Goal: Task Accomplishment & Management: Manage account settings

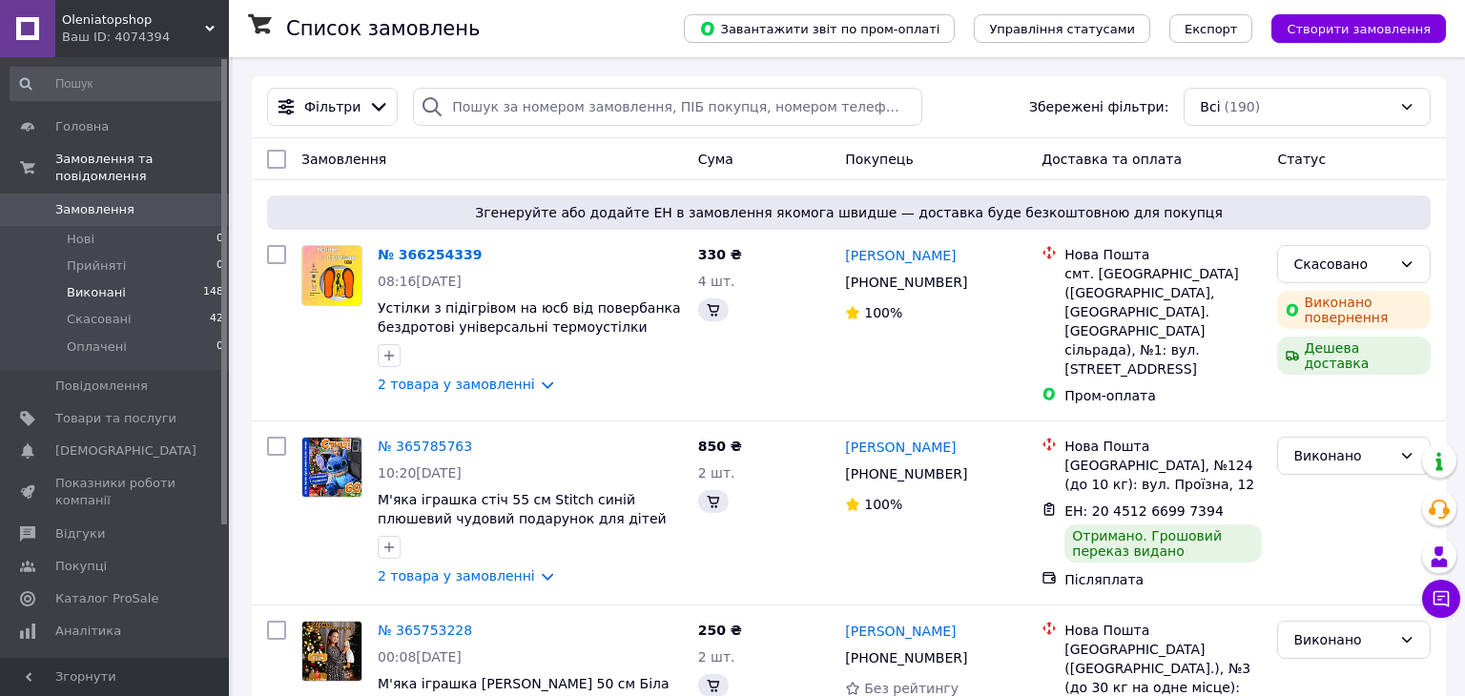
click at [122, 279] on li "Виконані 148" at bounding box center [117, 292] width 235 height 27
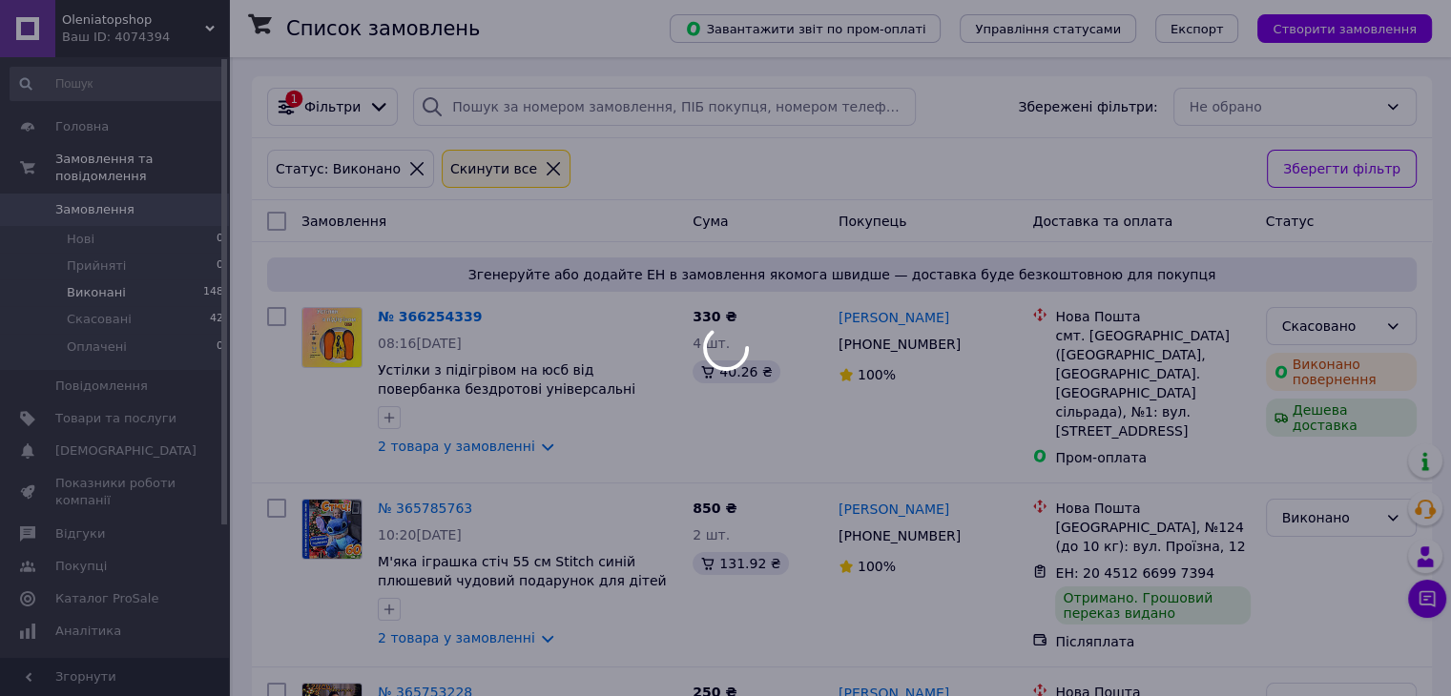
click at [325, 109] on div at bounding box center [725, 348] width 1451 height 696
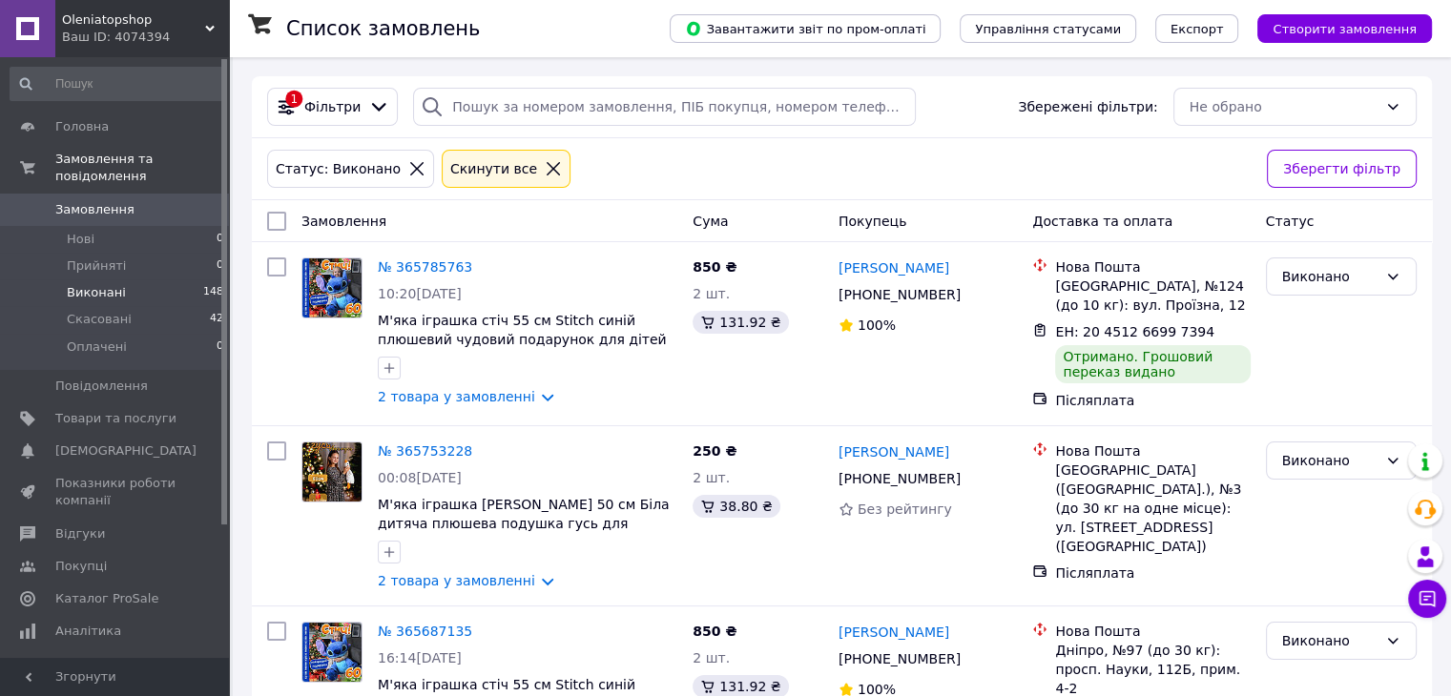
click at [325, 109] on span "Фільтри" at bounding box center [332, 106] width 56 height 19
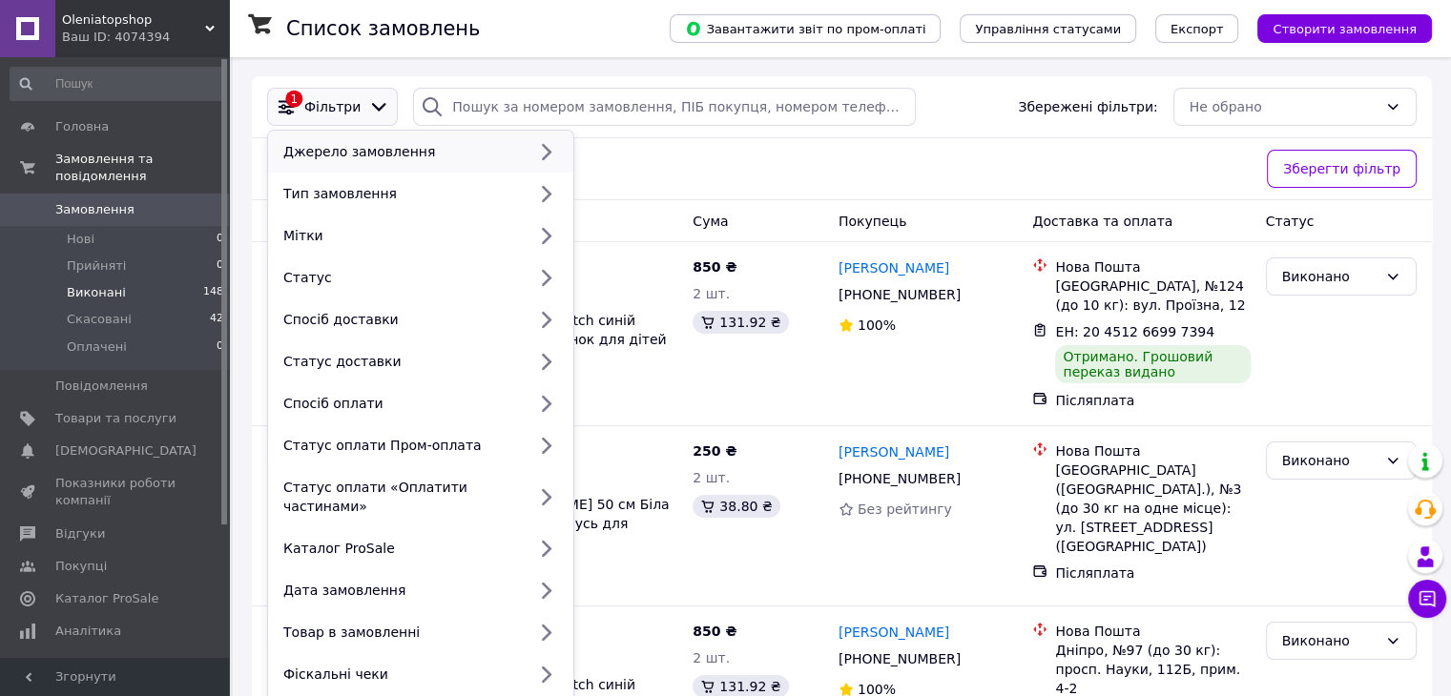
click at [363, 170] on div "Джерело замовлення" at bounding box center [420, 152] width 305 height 42
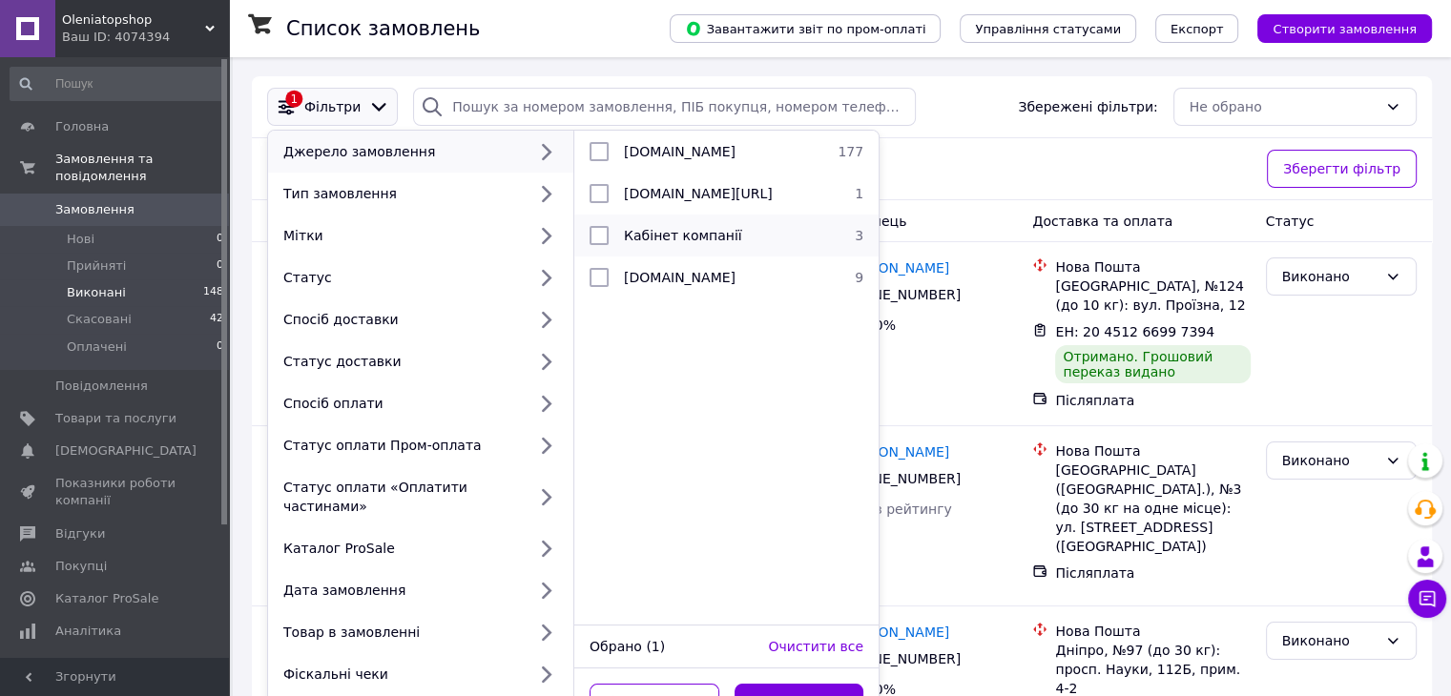
click at [603, 233] on input "checkbox" at bounding box center [598, 235] width 19 height 19
checkbox input "true"
click at [596, 263] on li "[DOMAIN_NAME] 9" at bounding box center [726, 278] width 304 height 42
checkbox input "true"
click at [598, 249] on li "Кабінет компанії 3" at bounding box center [726, 236] width 304 height 42
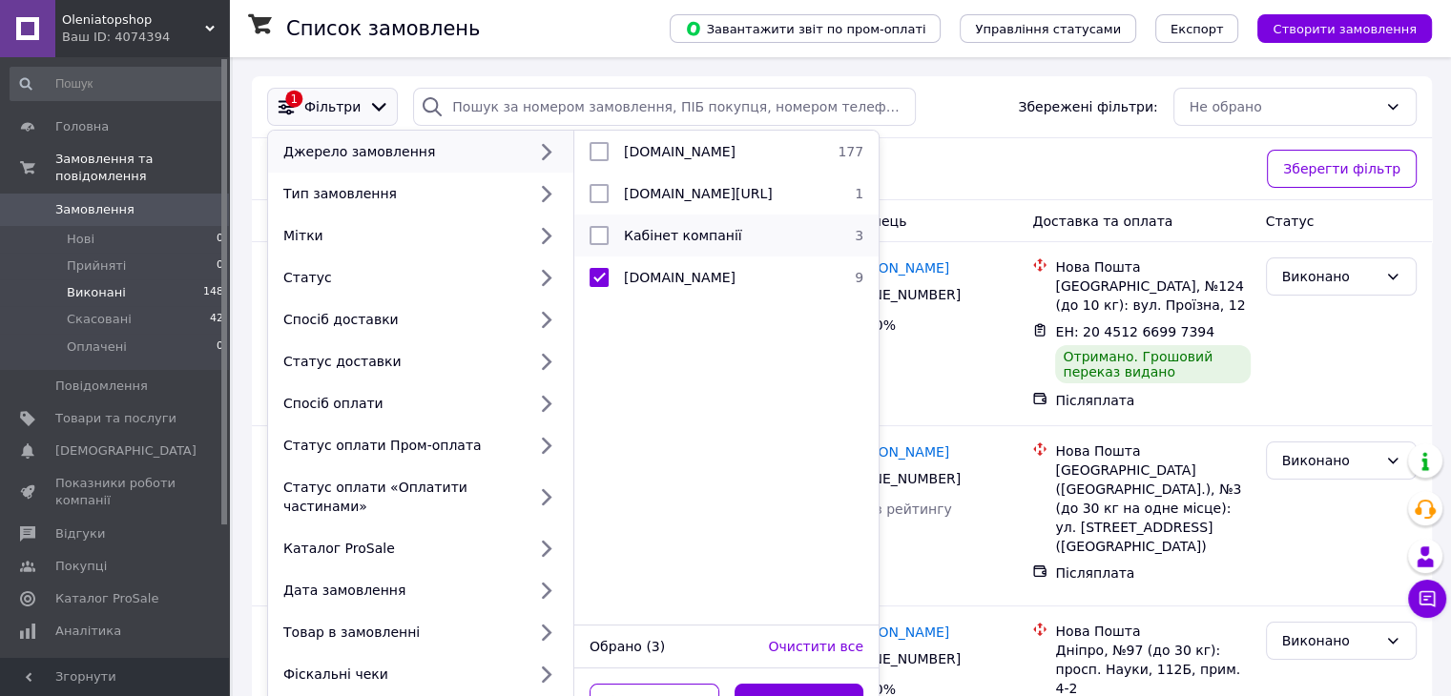
checkbox input "false"
click at [591, 287] on input "checkbox" at bounding box center [598, 277] width 19 height 19
checkbox input "false"
click at [428, 203] on div "Тип замовлення" at bounding box center [401, 193] width 250 height 19
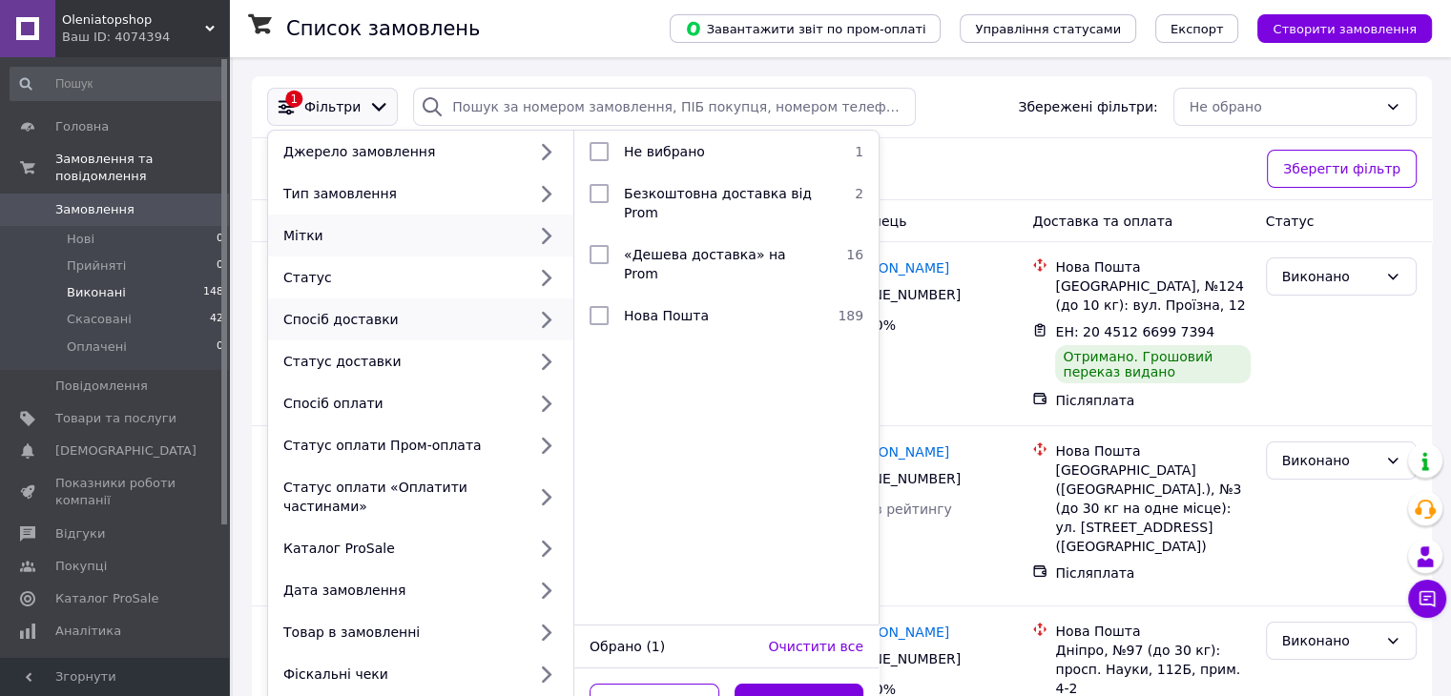
click at [381, 252] on div "Мітки" at bounding box center [420, 236] width 305 height 42
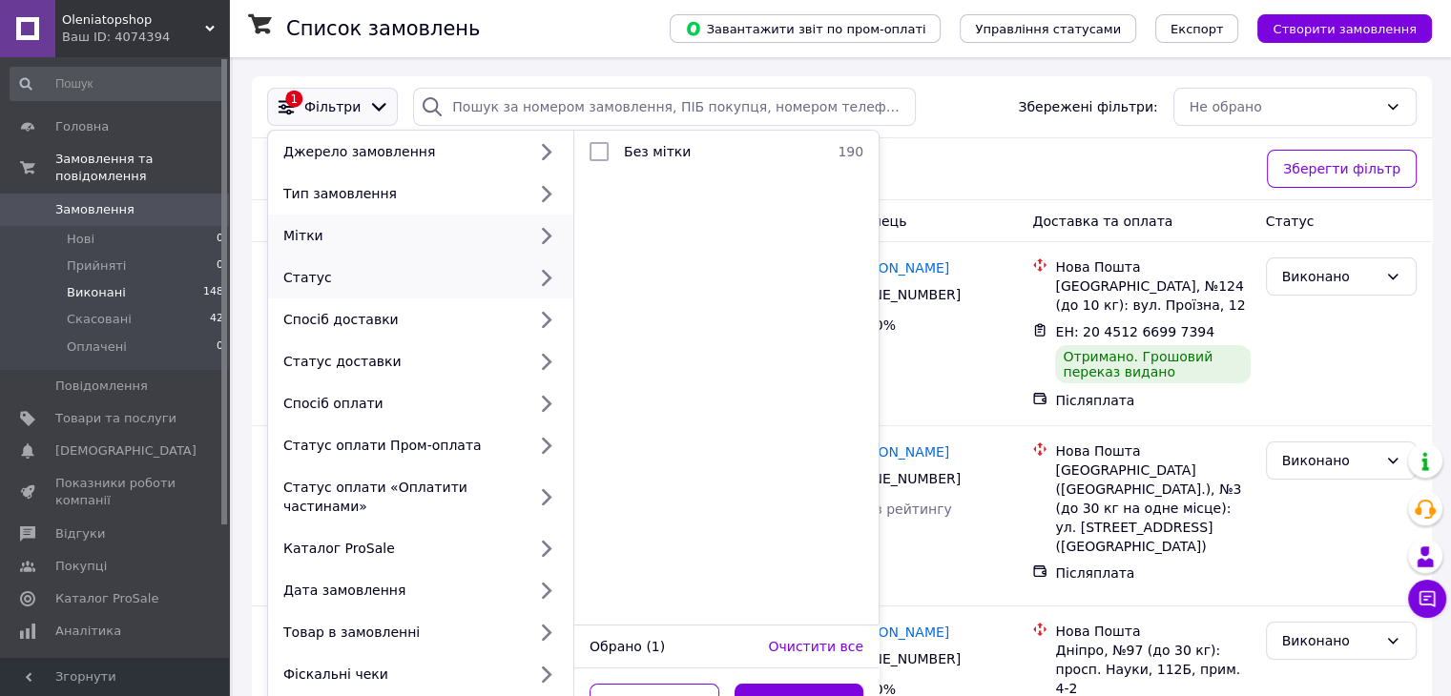
click at [381, 275] on div "Статус" at bounding box center [401, 277] width 250 height 19
click at [401, 249] on div "Мітки" at bounding box center [420, 236] width 305 height 42
click at [428, 202] on div "Тип замовлення" at bounding box center [401, 193] width 250 height 19
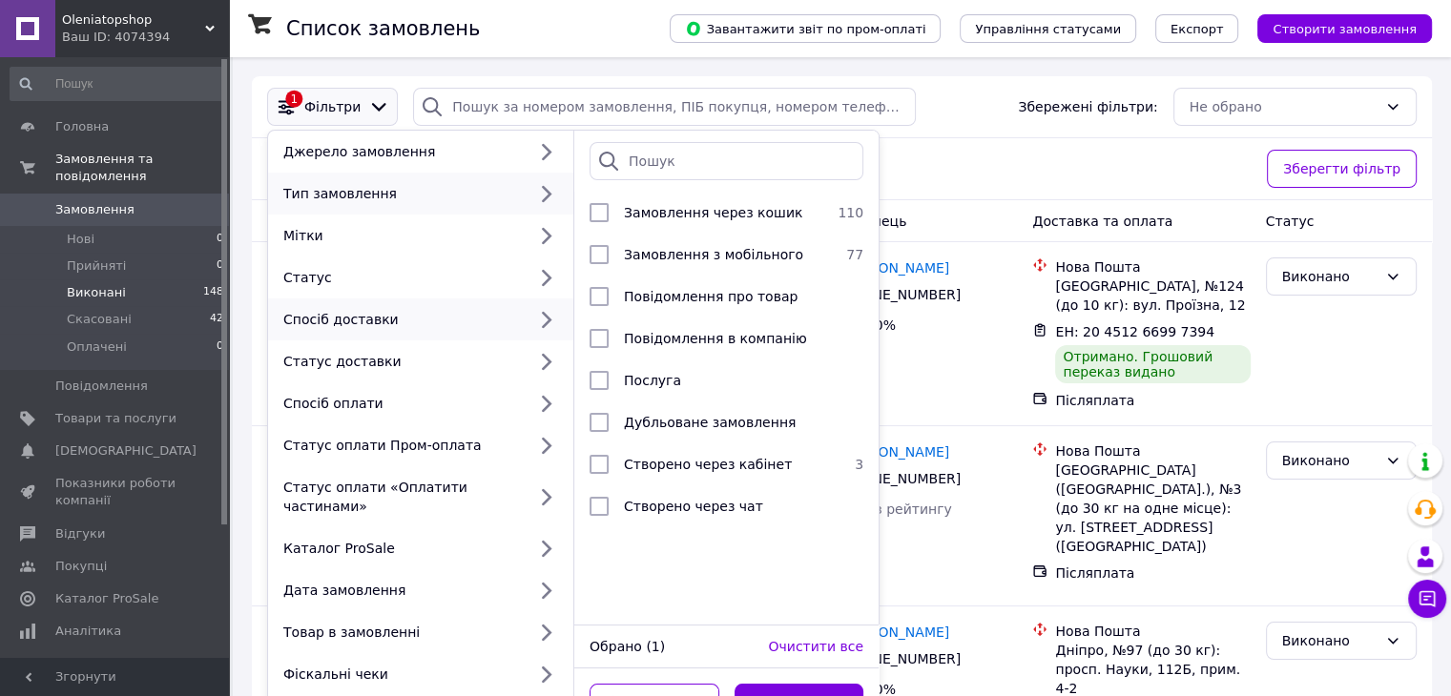
click at [383, 306] on div "Спосіб доставки" at bounding box center [420, 320] width 305 height 42
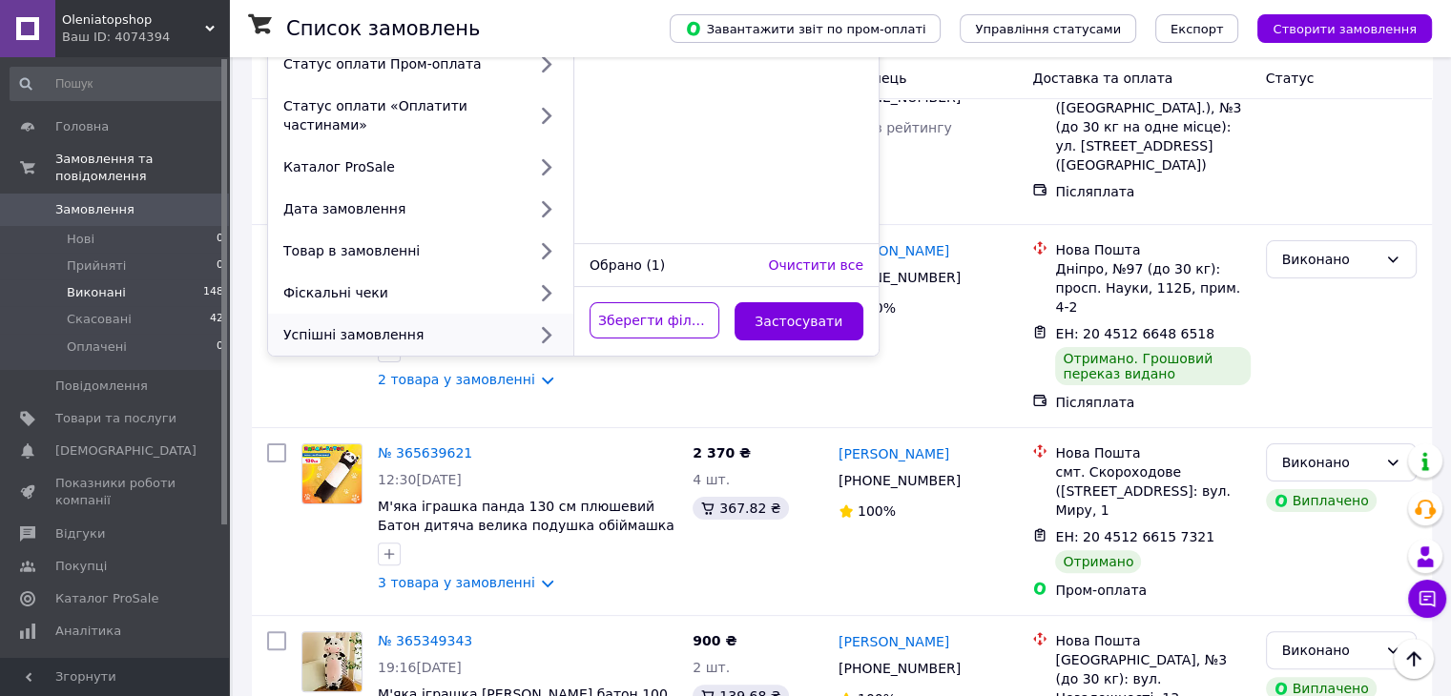
click at [390, 325] on div "Успішні замовлення" at bounding box center [401, 334] width 250 height 19
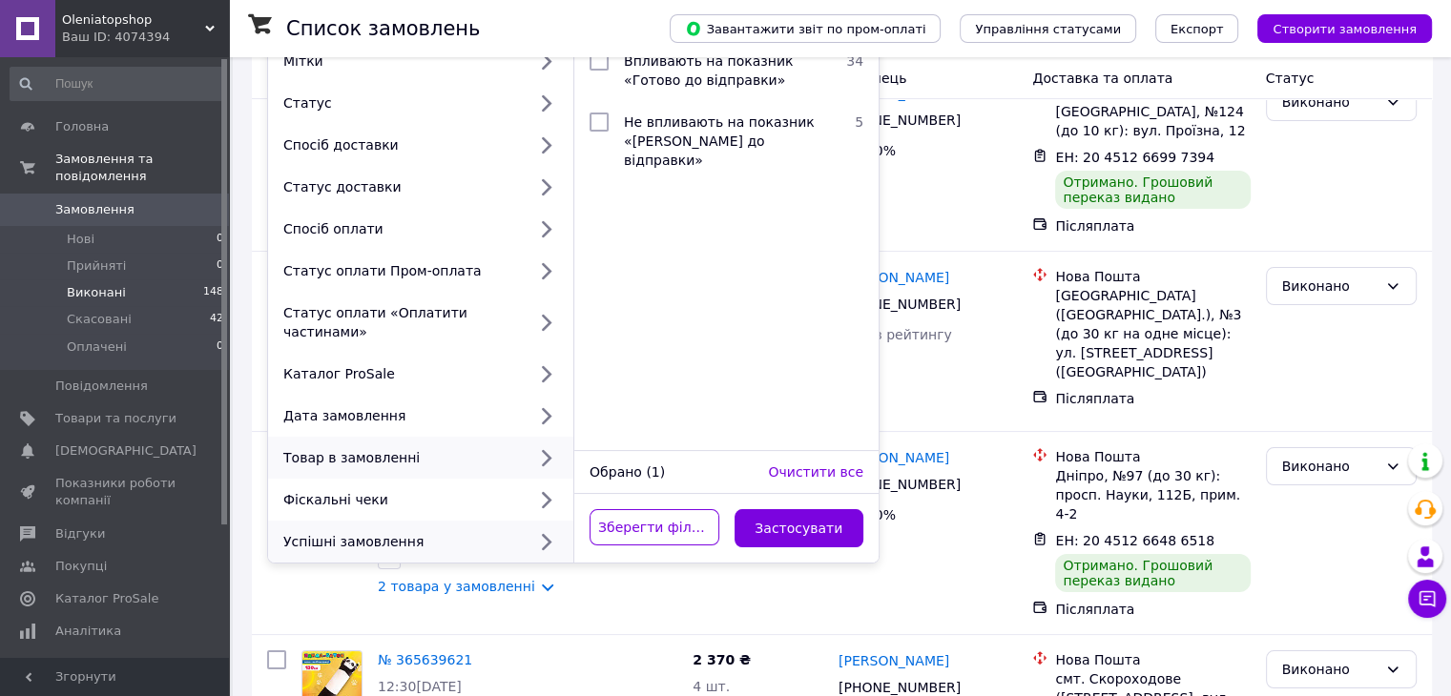
scroll to position [191, 0]
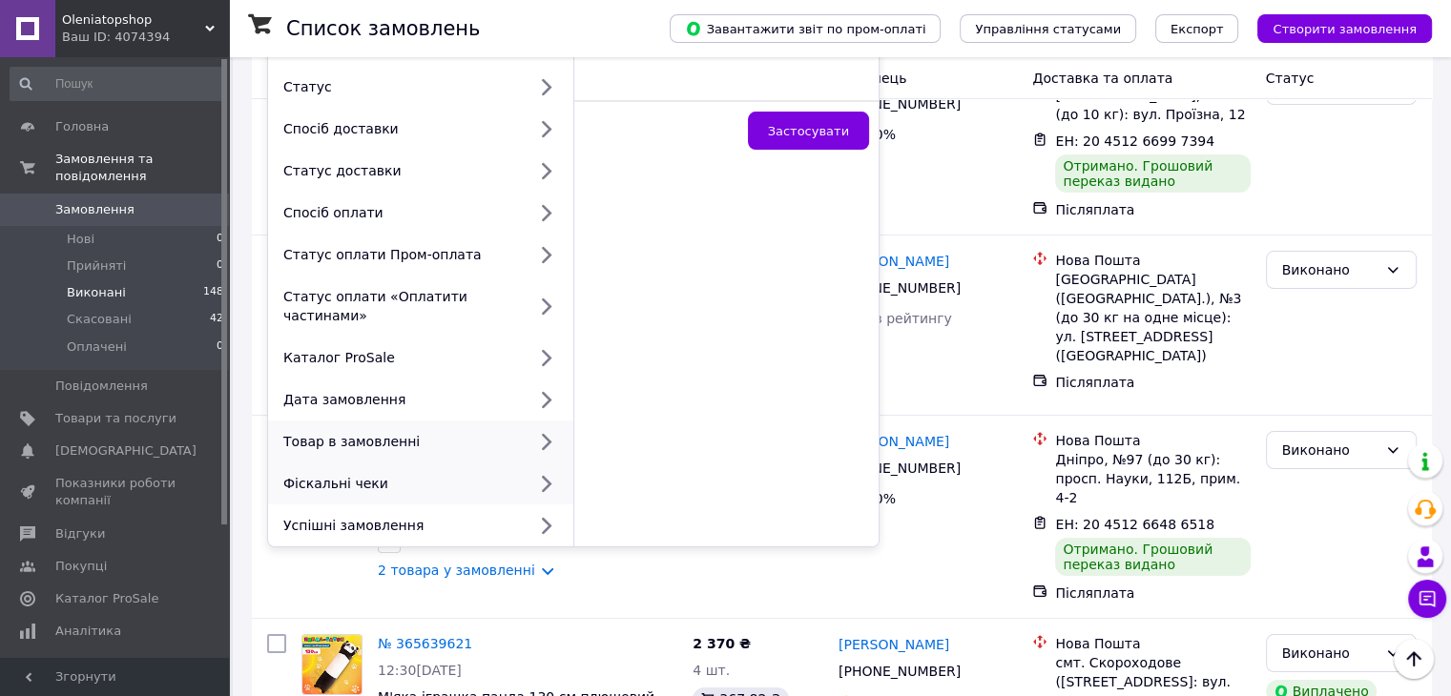
click at [355, 463] on div "Фіскальні чеки" at bounding box center [420, 484] width 305 height 42
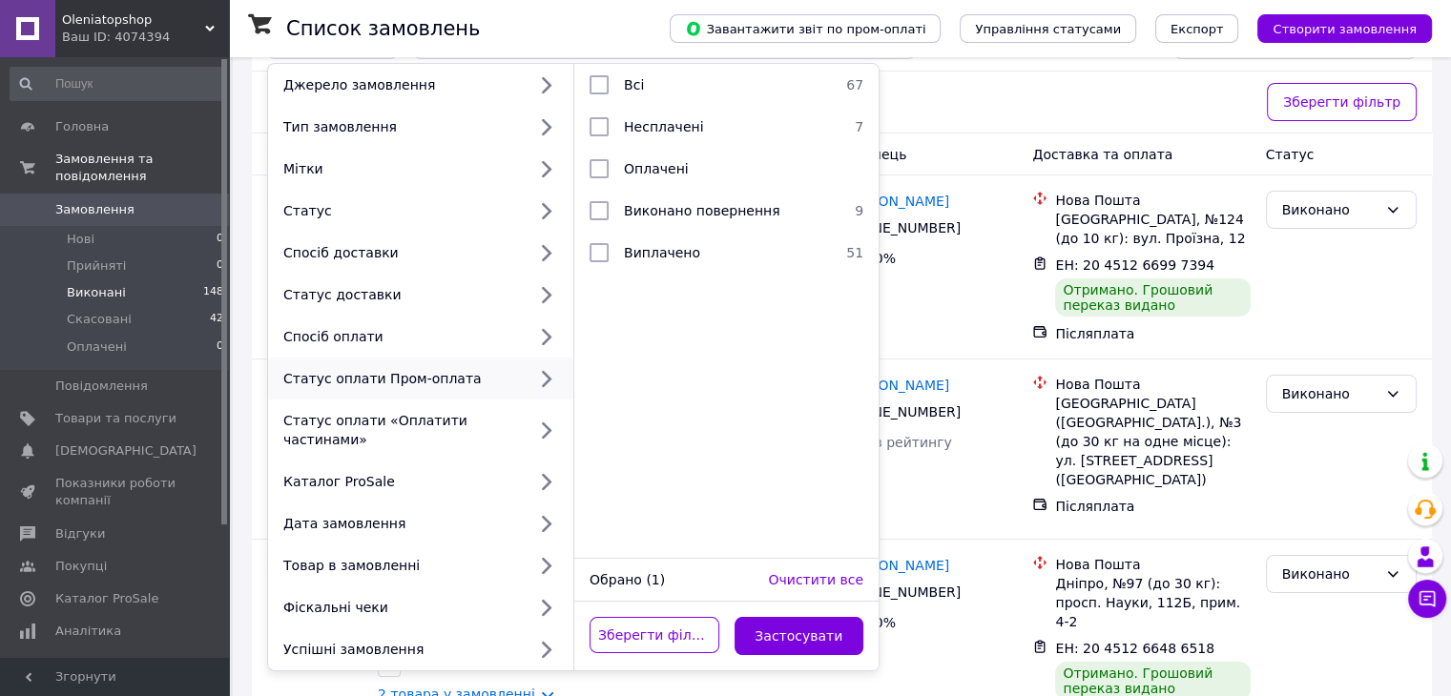
scroll to position [95, 0]
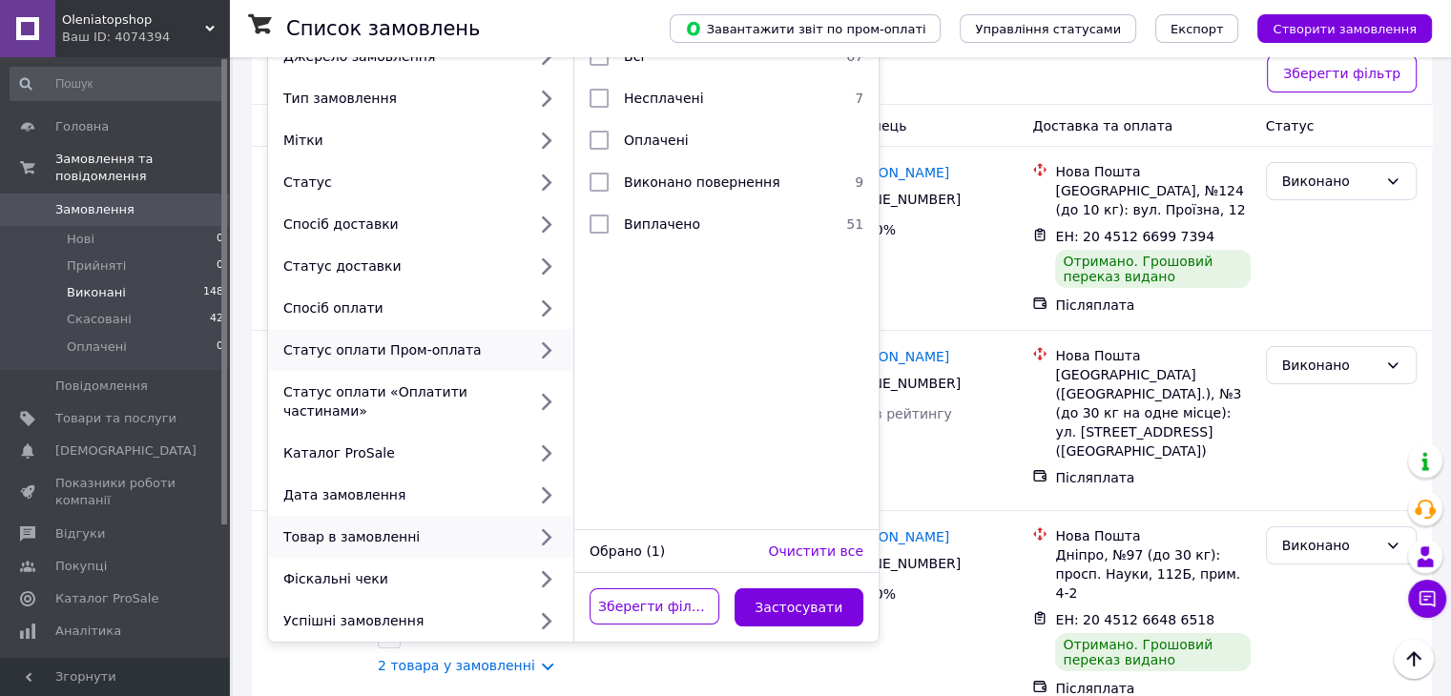
click at [348, 527] on div "Товар в замовленні" at bounding box center [401, 536] width 250 height 19
click at [475, 443] on div "Каталог ProSale" at bounding box center [401, 452] width 250 height 19
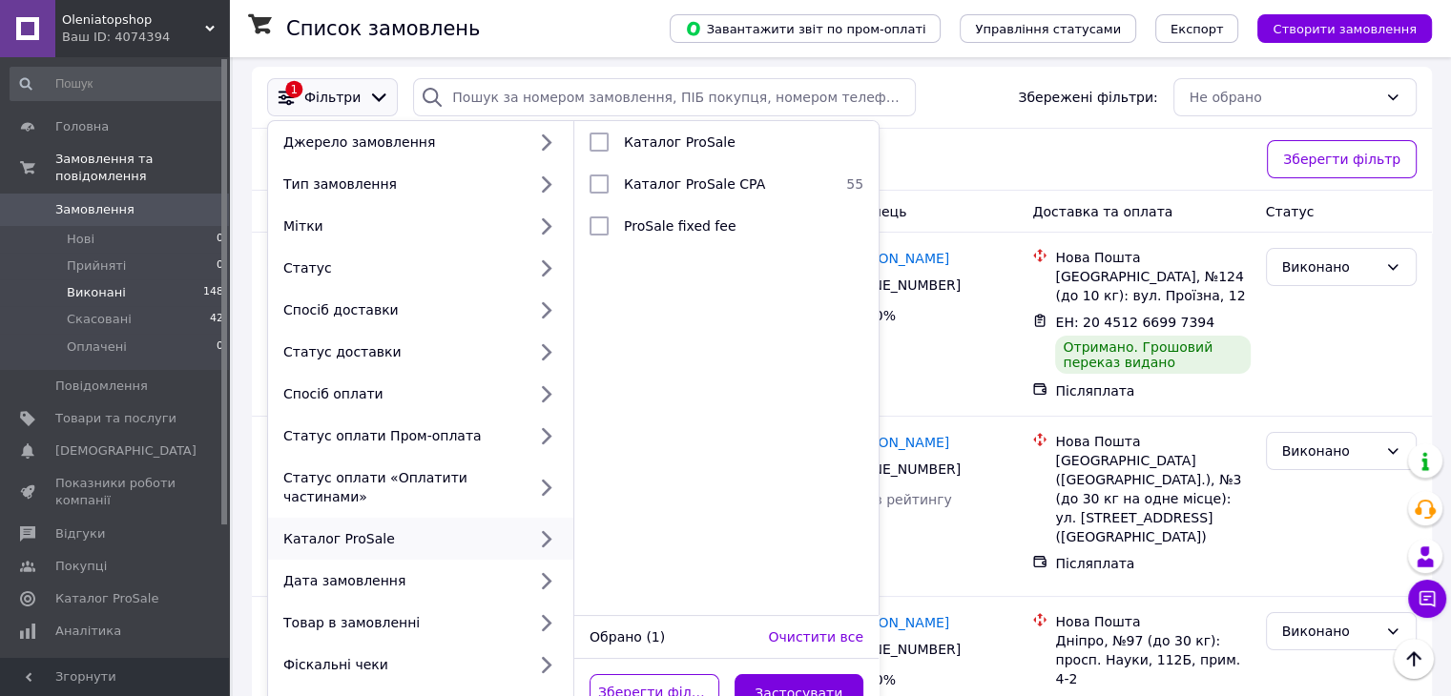
scroll to position [0, 0]
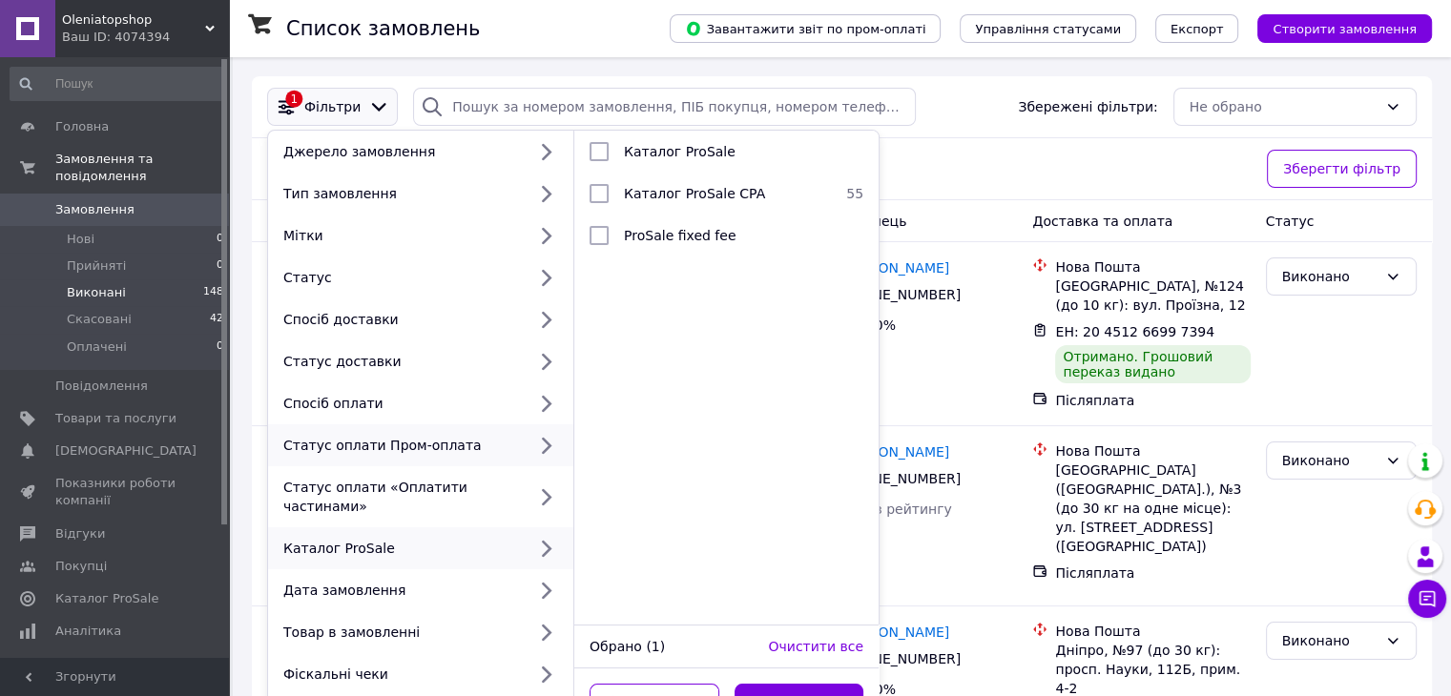
click at [452, 461] on div "Статус оплати Пром-оплата" at bounding box center [420, 445] width 305 height 42
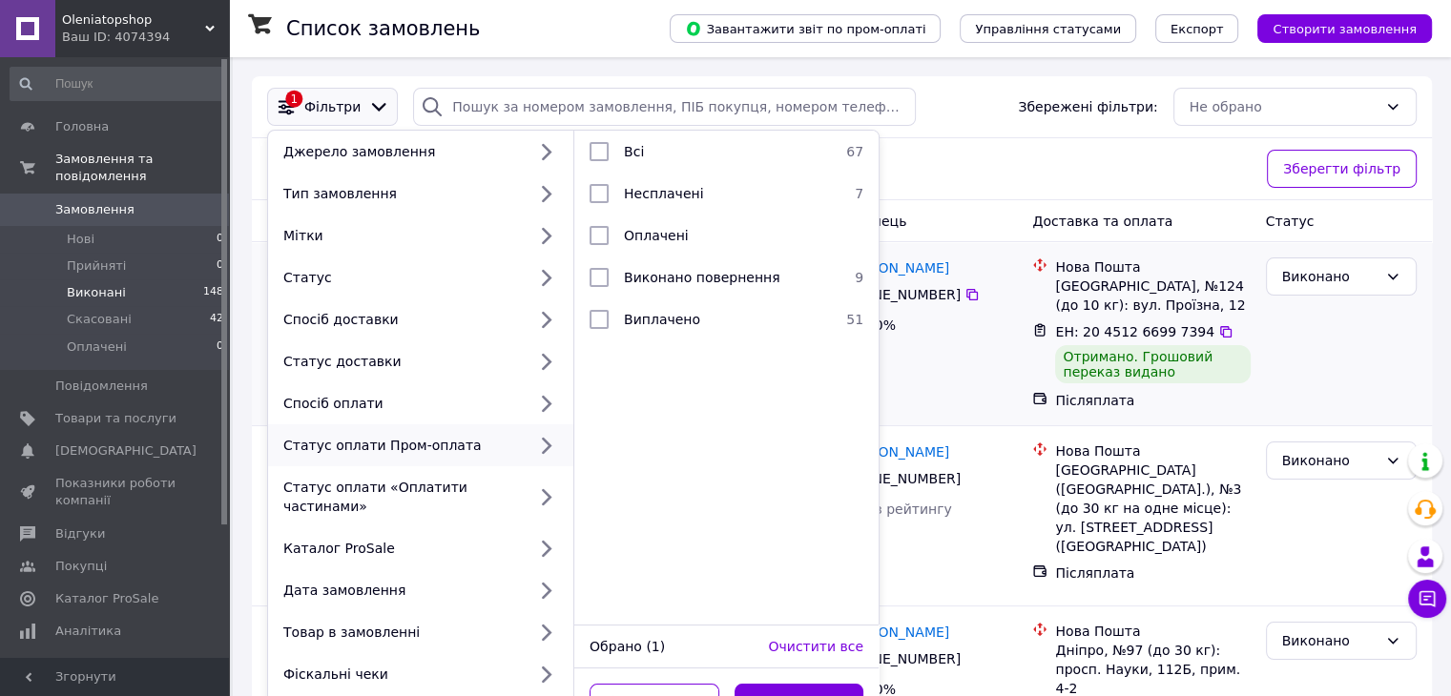
click at [458, 404] on link "2 товара у замовленні" at bounding box center [456, 396] width 157 height 15
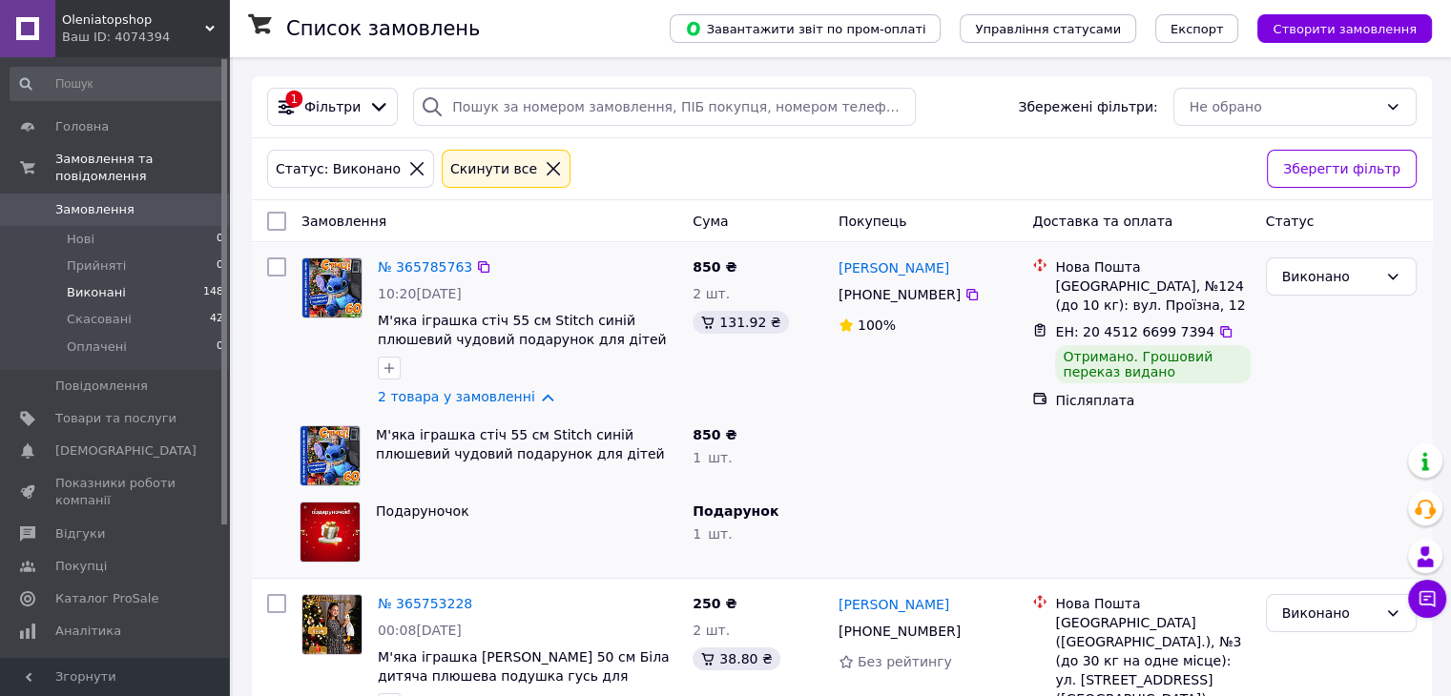
click at [439, 360] on div at bounding box center [527, 368] width 307 height 31
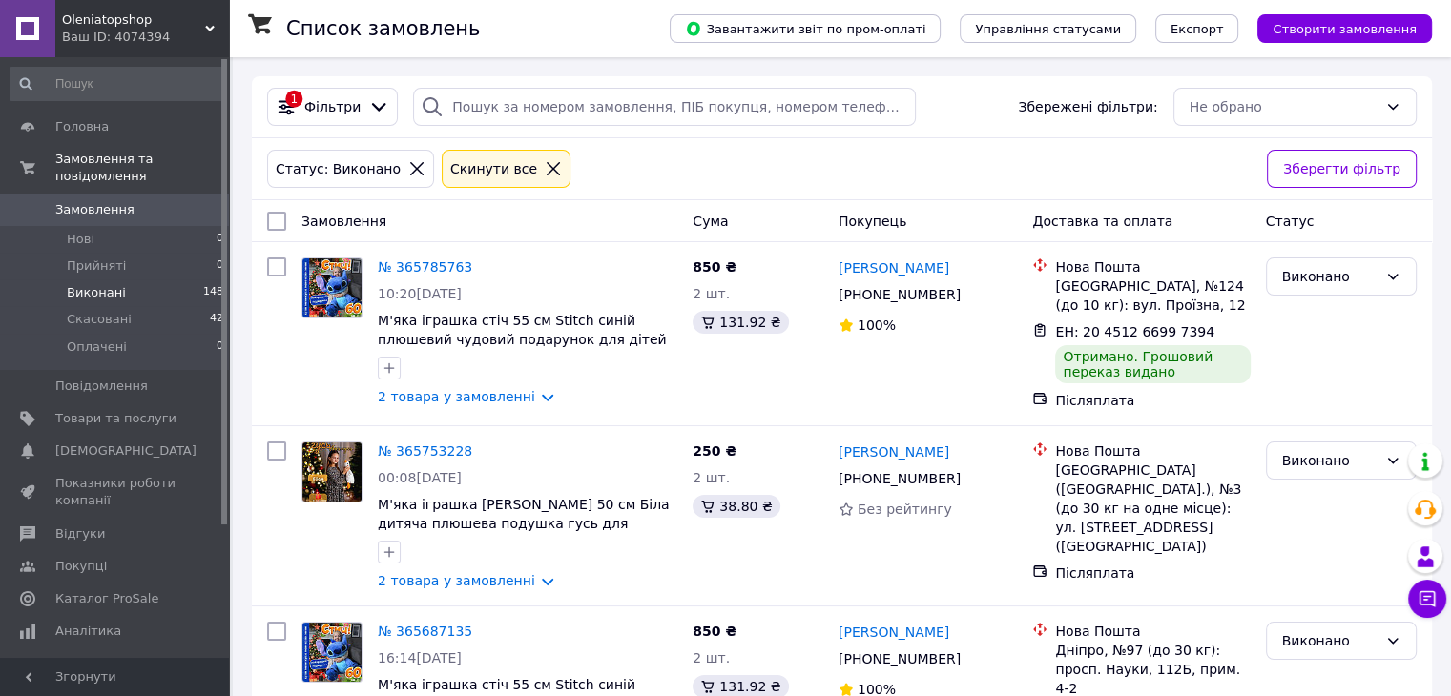
click at [545, 170] on icon at bounding box center [553, 168] width 17 height 17
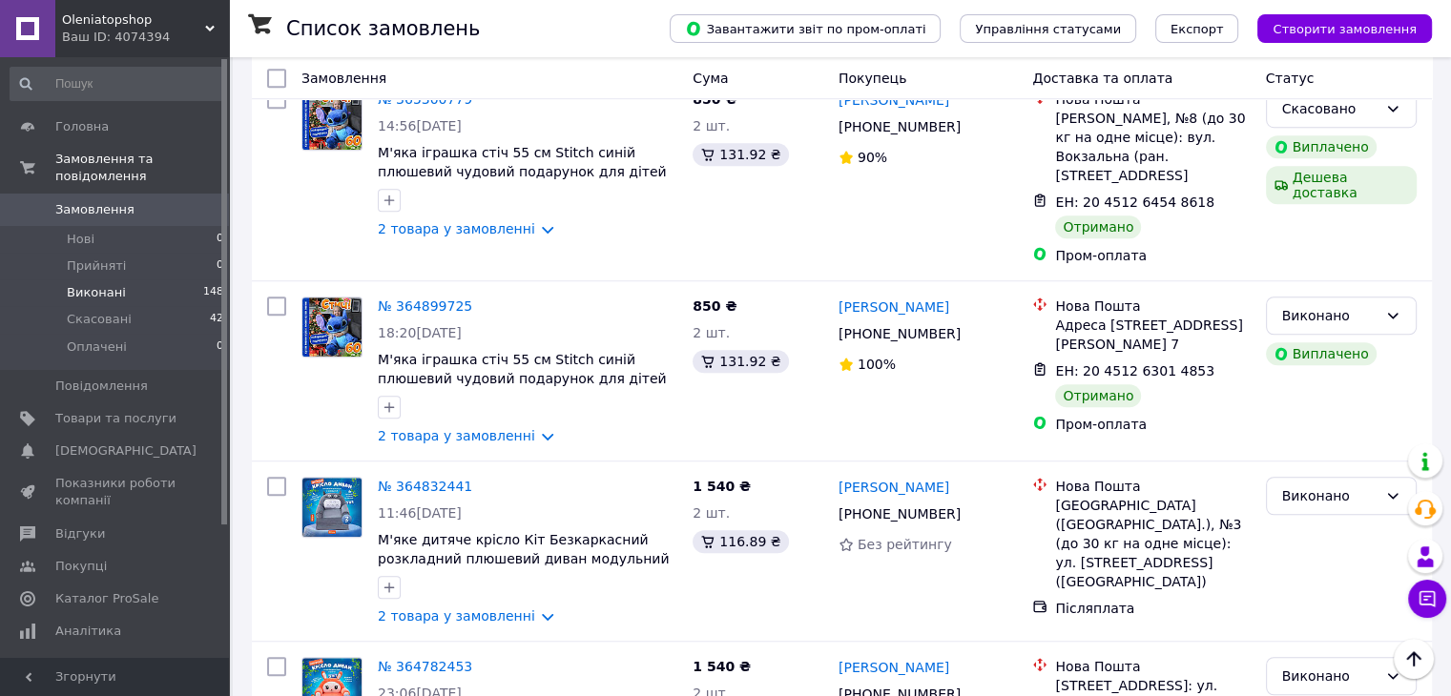
scroll to position [1335, 0]
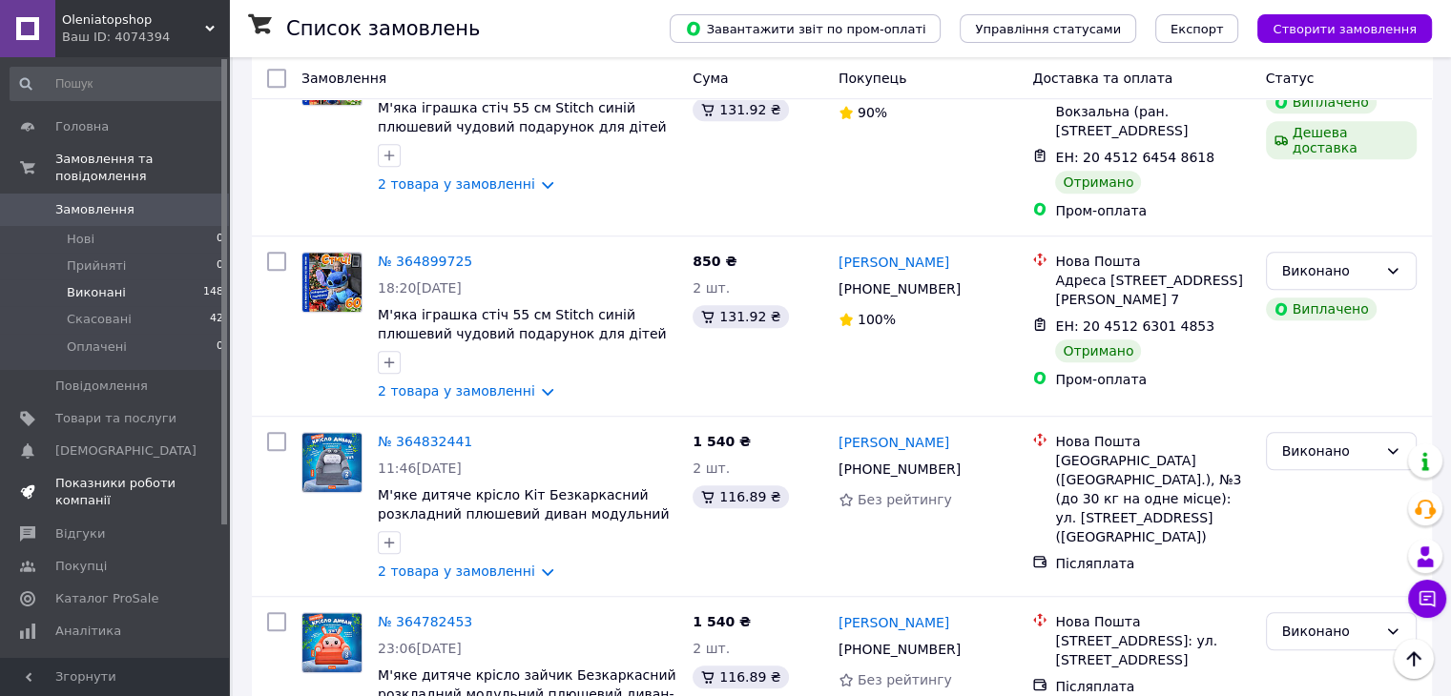
click at [154, 478] on span "Показники роботи компанії" at bounding box center [115, 492] width 121 height 34
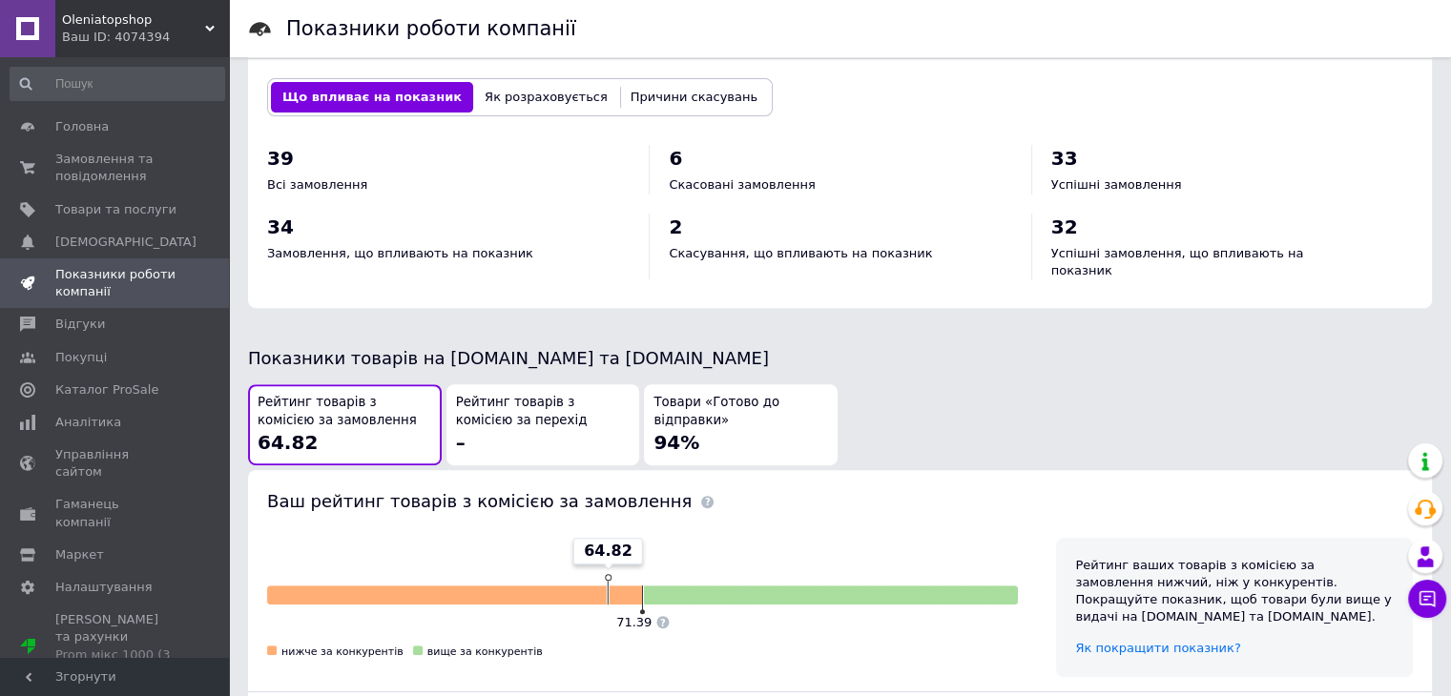
scroll to position [991, 0]
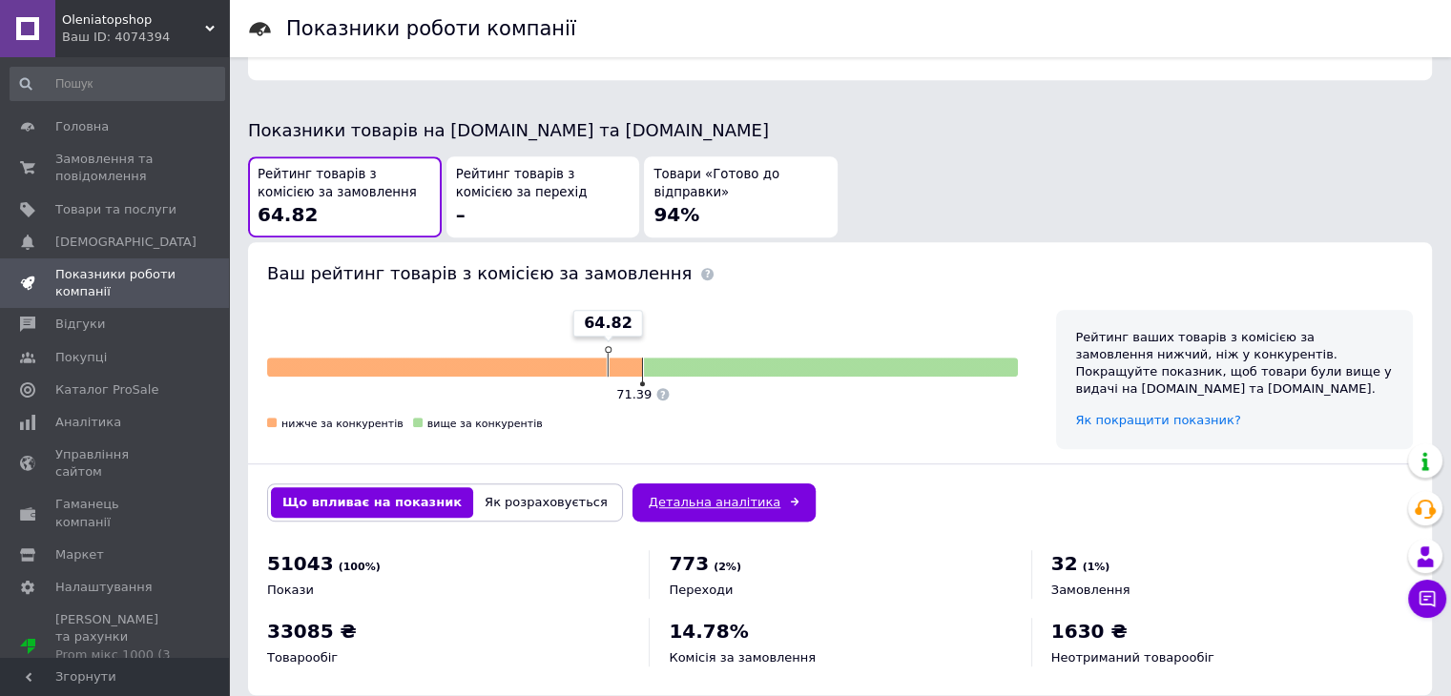
click at [651, 484] on link "Детальна аналітика" at bounding box center [723, 503] width 183 height 38
click at [115, 322] on span "Відгуки" at bounding box center [115, 324] width 121 height 17
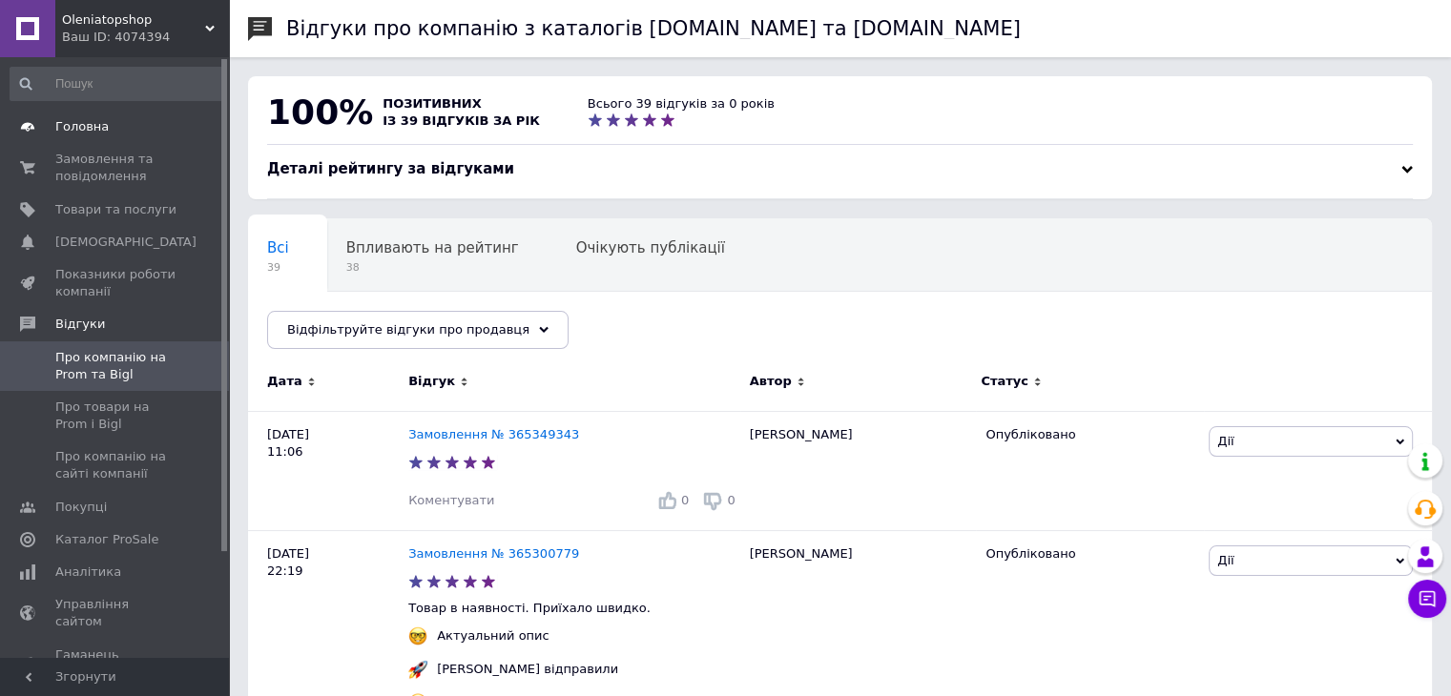
click at [102, 143] on link "Замовлення та повідомлення 0 0" at bounding box center [117, 168] width 235 height 50
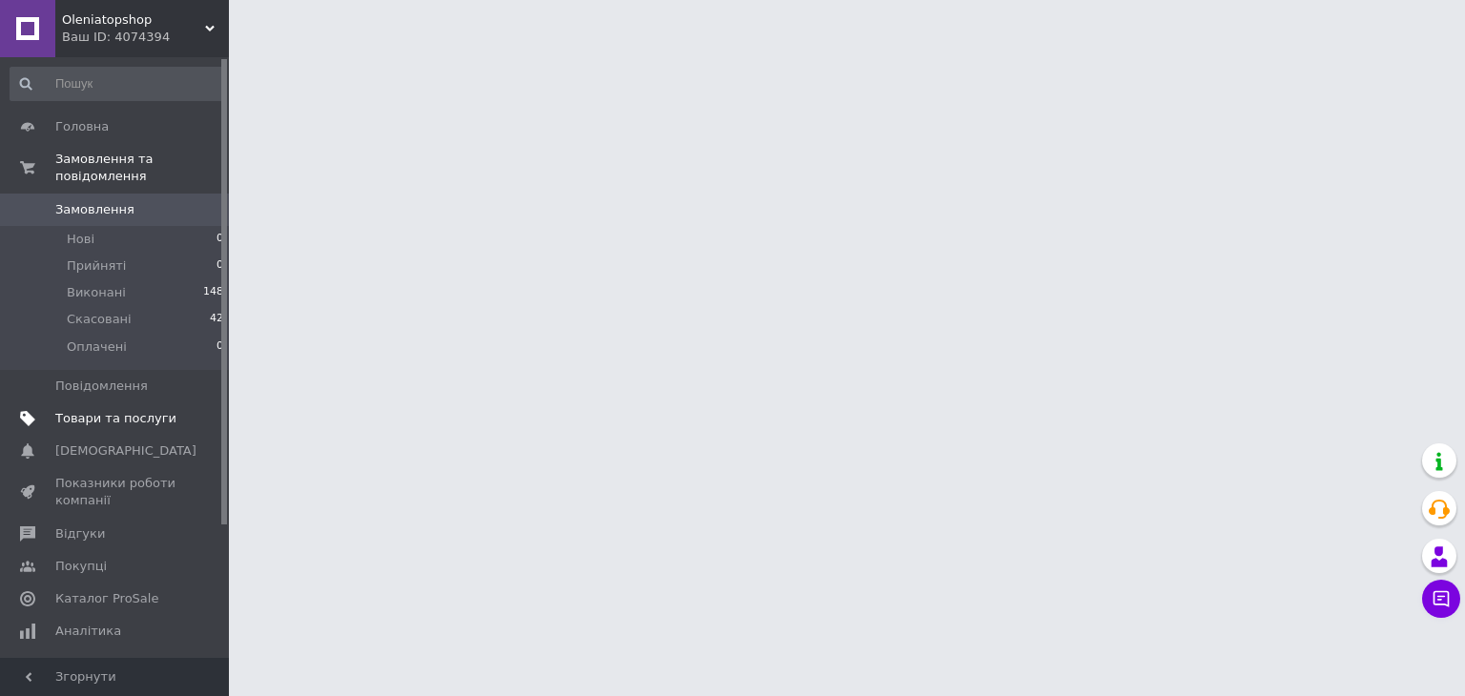
click at [107, 410] on span "Товари та послуги" at bounding box center [115, 418] width 121 height 17
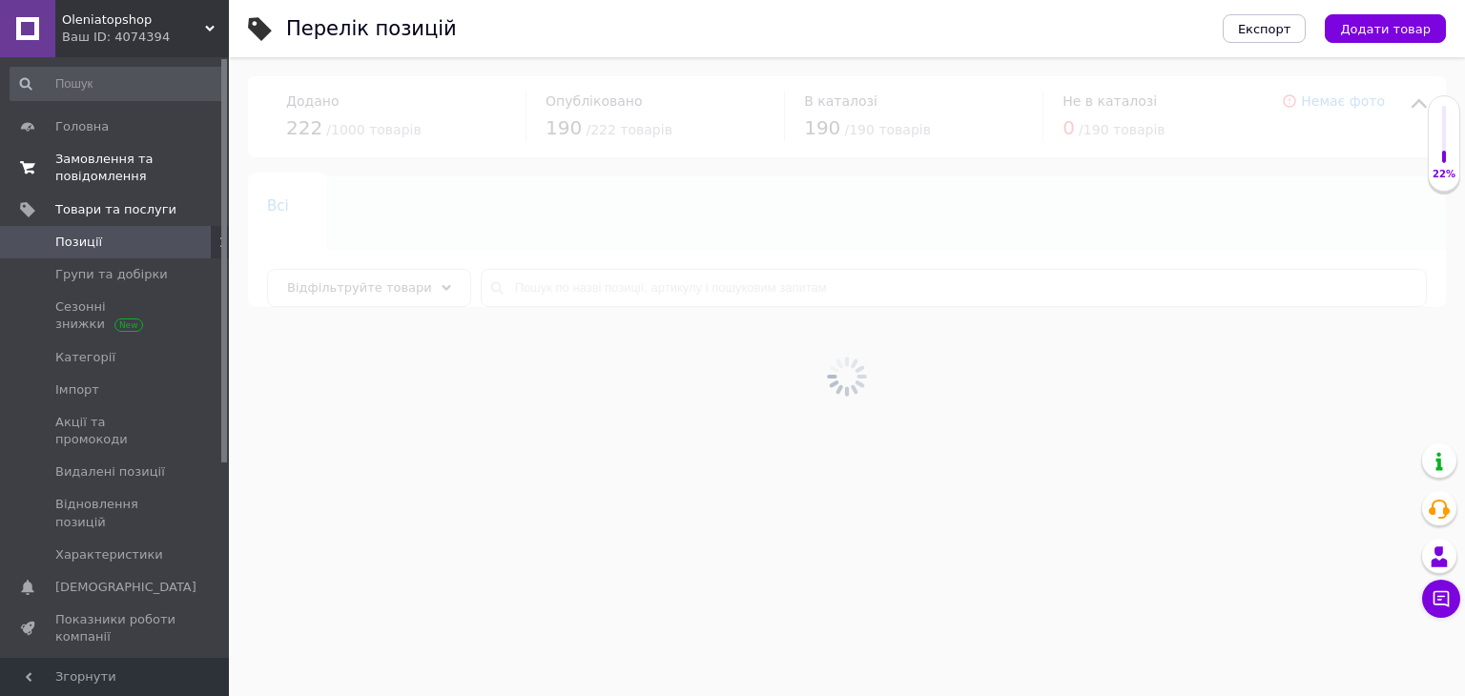
click at [146, 175] on span "Замовлення та повідомлення" at bounding box center [115, 168] width 121 height 34
